Goal: Task Accomplishment & Management: Use online tool/utility

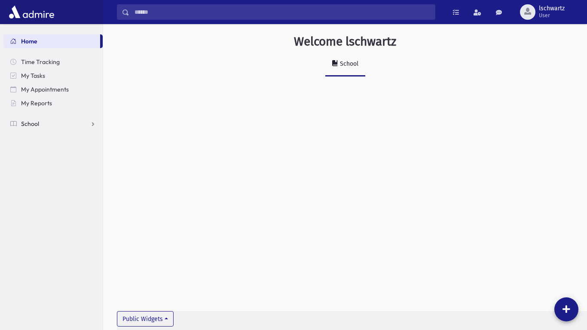
click at [78, 126] on link "School" at bounding box center [52, 124] width 99 height 14
click at [79, 150] on link "Attendance" at bounding box center [52, 152] width 99 height 14
click at [78, 167] on link "Entry" at bounding box center [52, 165] width 99 height 14
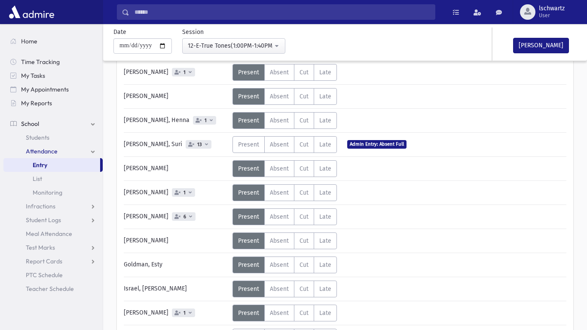
scroll to position [216, 0]
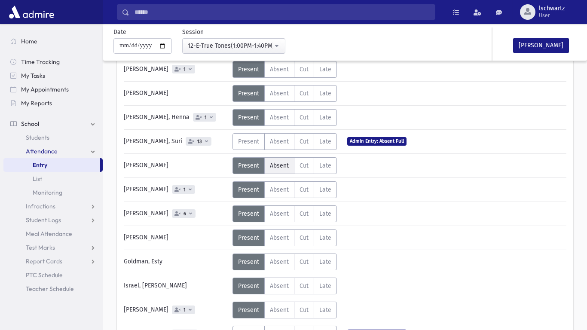
click at [281, 172] on label "Absent A" at bounding box center [279, 165] width 30 height 17
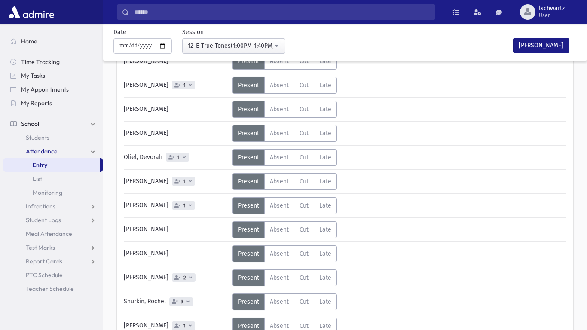
scroll to position [594, 0]
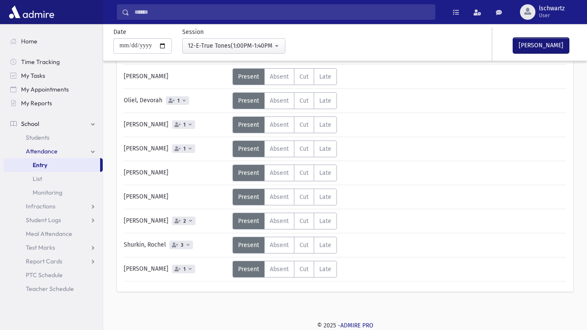
click at [537, 51] on button "[PERSON_NAME]" at bounding box center [542, 45] width 56 height 15
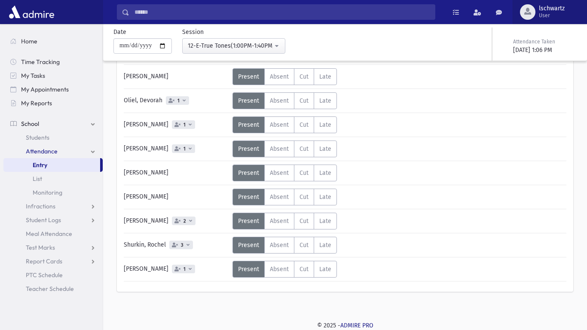
click at [558, 15] on span "User" at bounding box center [552, 15] width 26 height 7
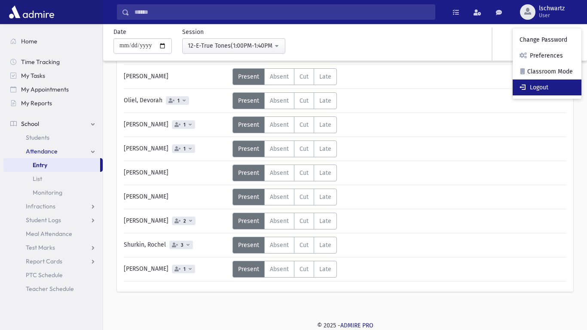
click at [548, 83] on link "Logout" at bounding box center [547, 88] width 69 height 16
